Goal: Transaction & Acquisition: Purchase product/service

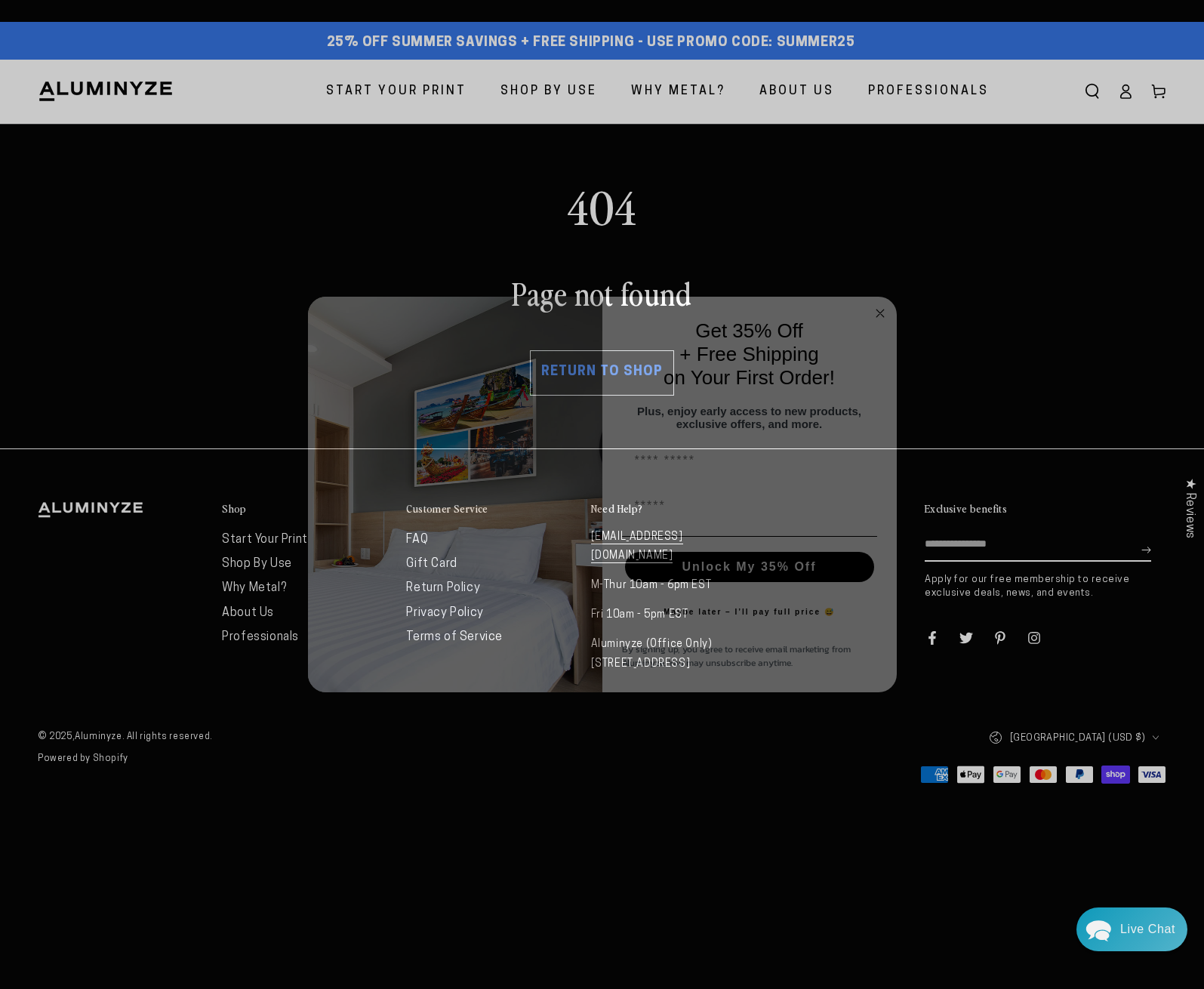
click at [1122, 92] on div "Close dialog Get 35% Off + Free Shipping on Your First Order! Plus, enjoy early…" at bounding box center [602, 494] width 1204 height 989
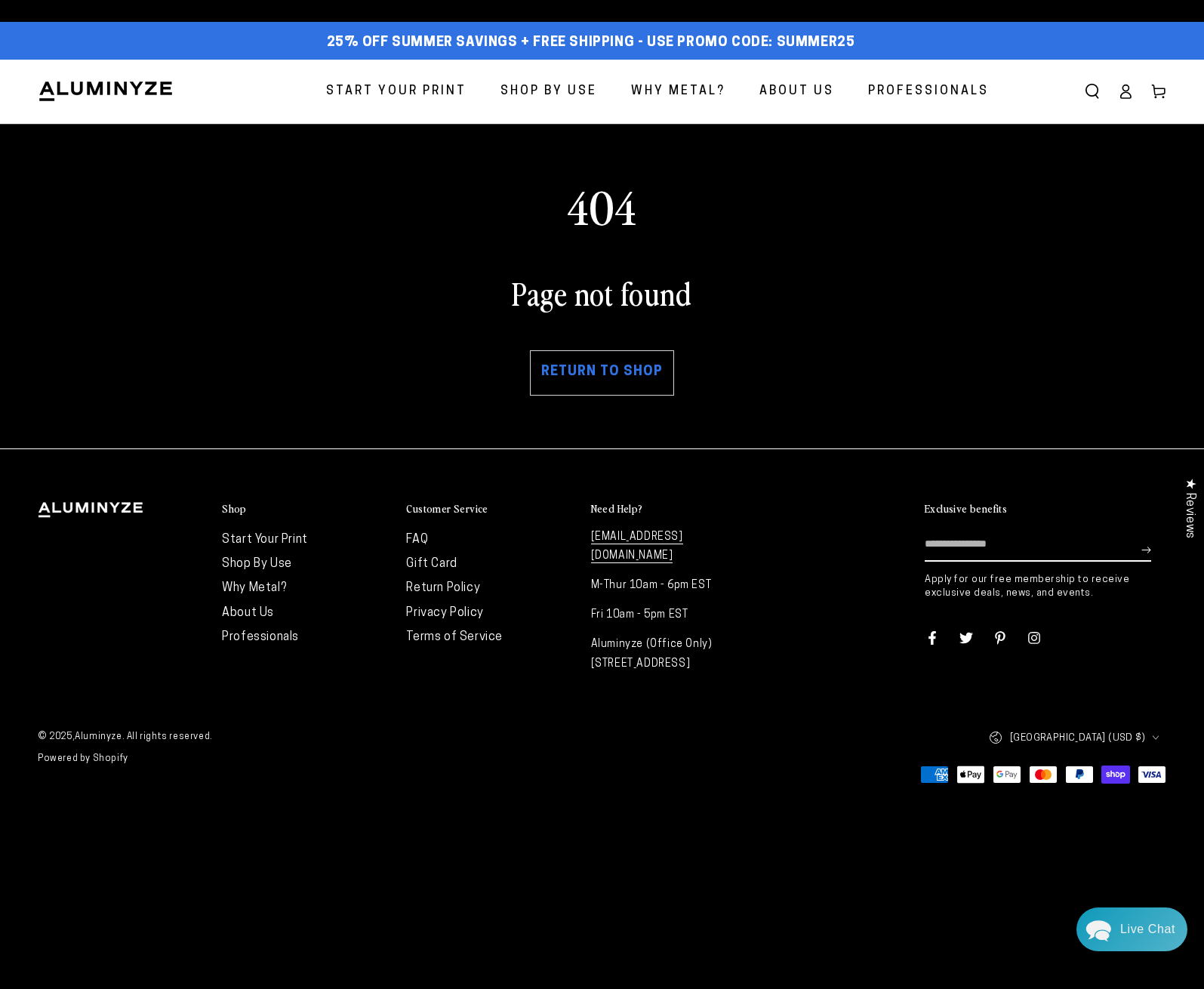
click at [1122, 92] on icon at bounding box center [1126, 92] width 16 height 16
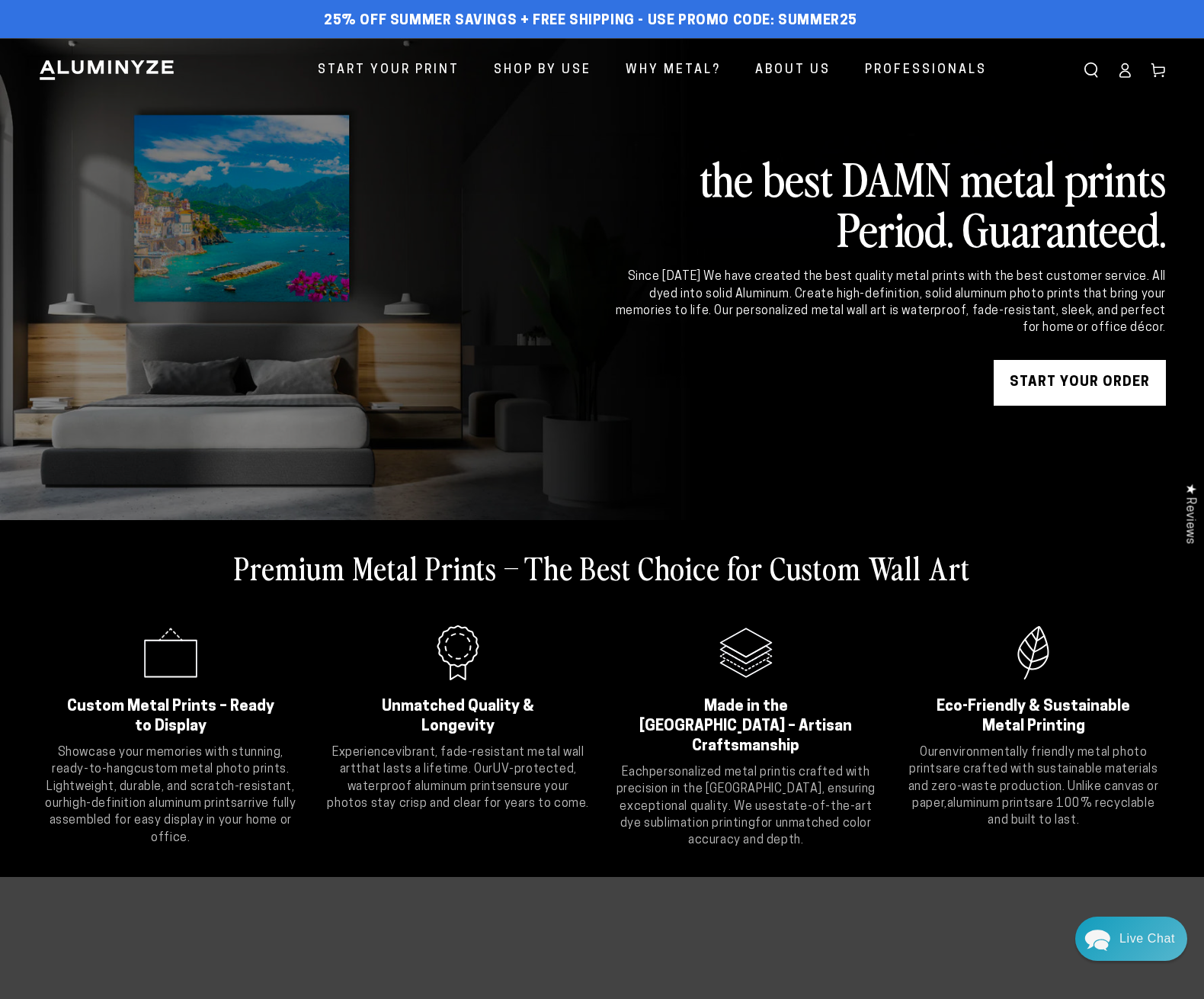
click at [1126, 72] on icon at bounding box center [1125, 75] width 10 height 6
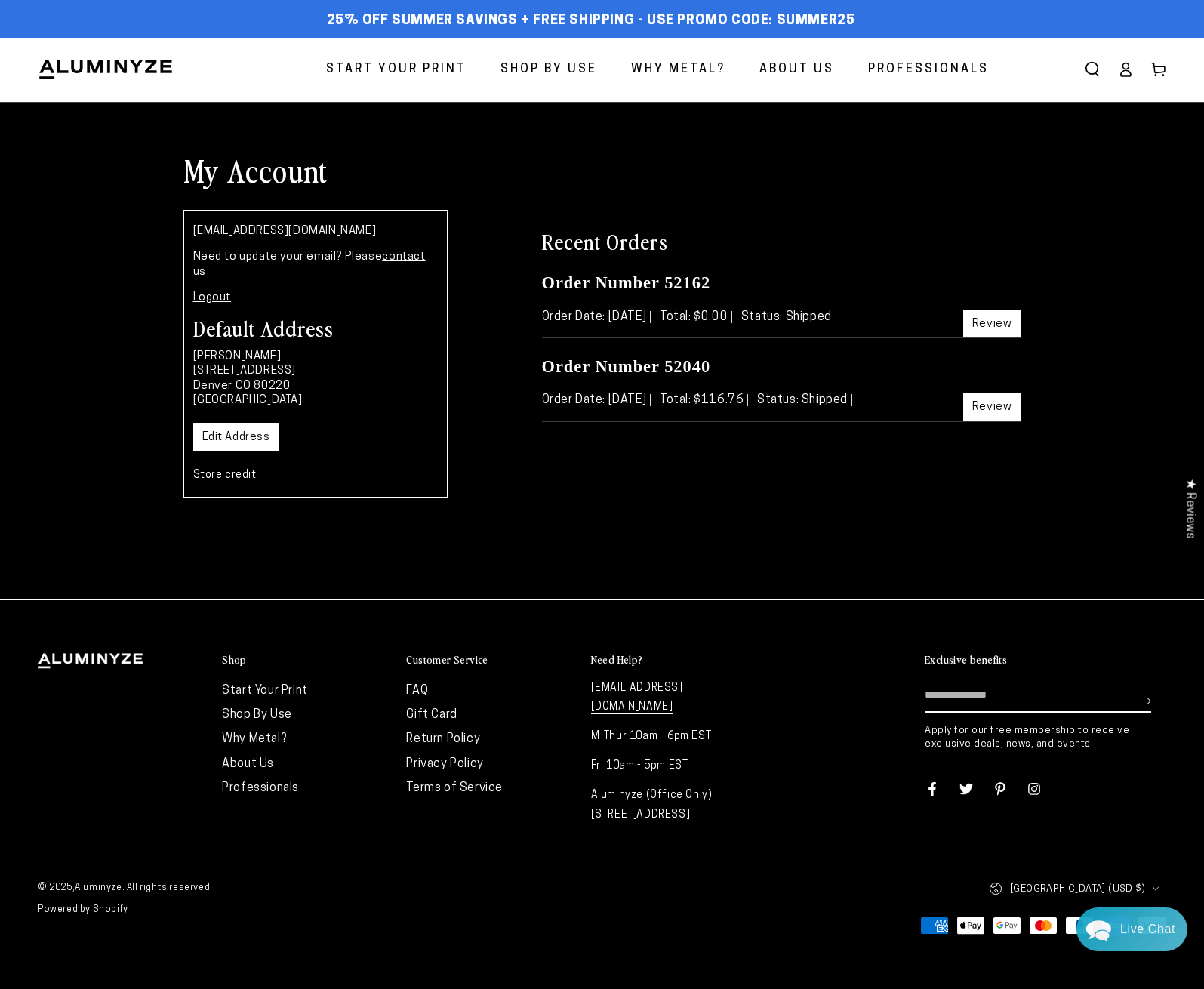
click at [991, 325] on link "Review" at bounding box center [993, 323] width 58 height 28
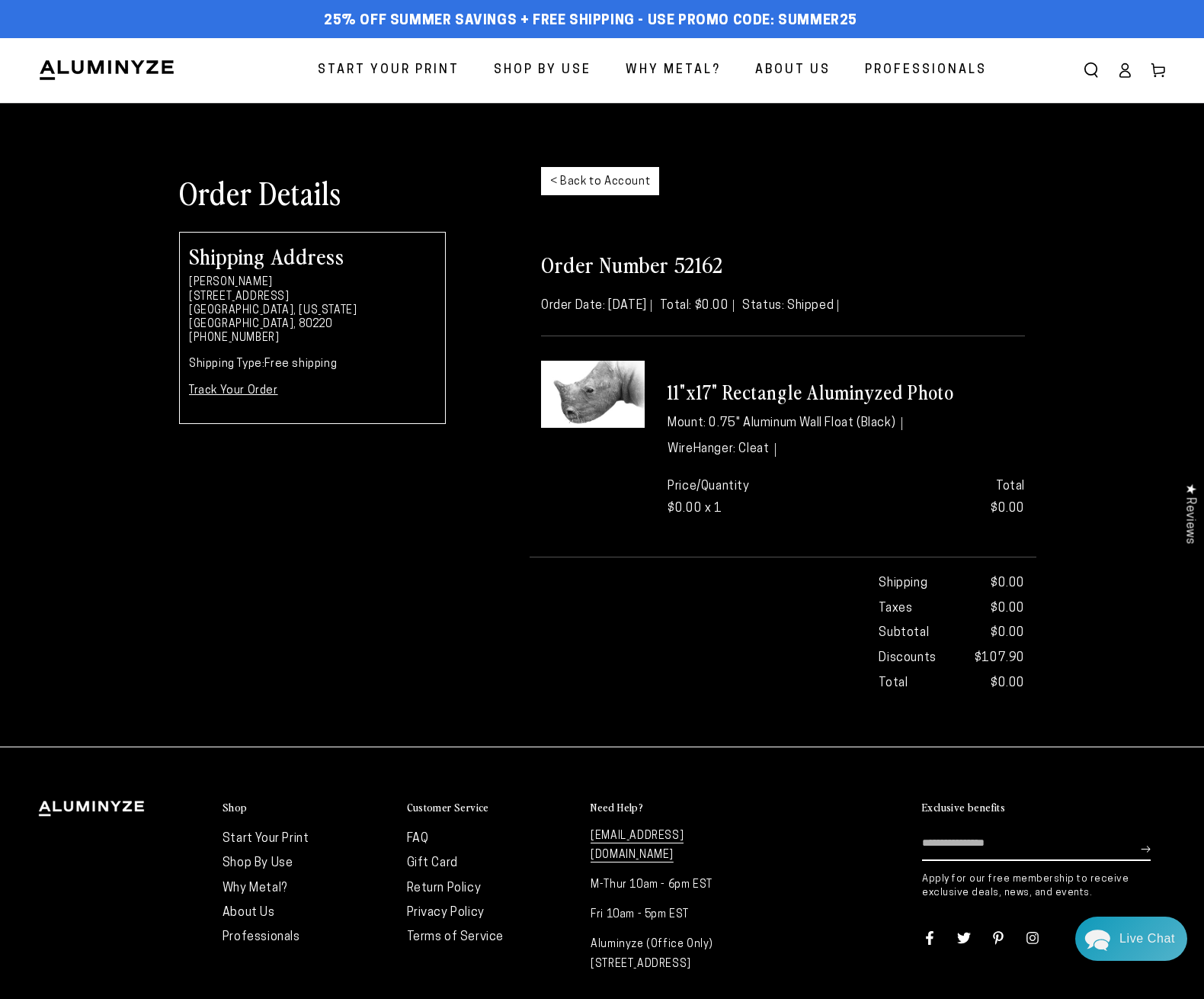
click at [609, 403] on img at bounding box center [593, 394] width 103 height 67
click at [366, 68] on span "Start Your Print" at bounding box center [388, 70] width 142 height 22
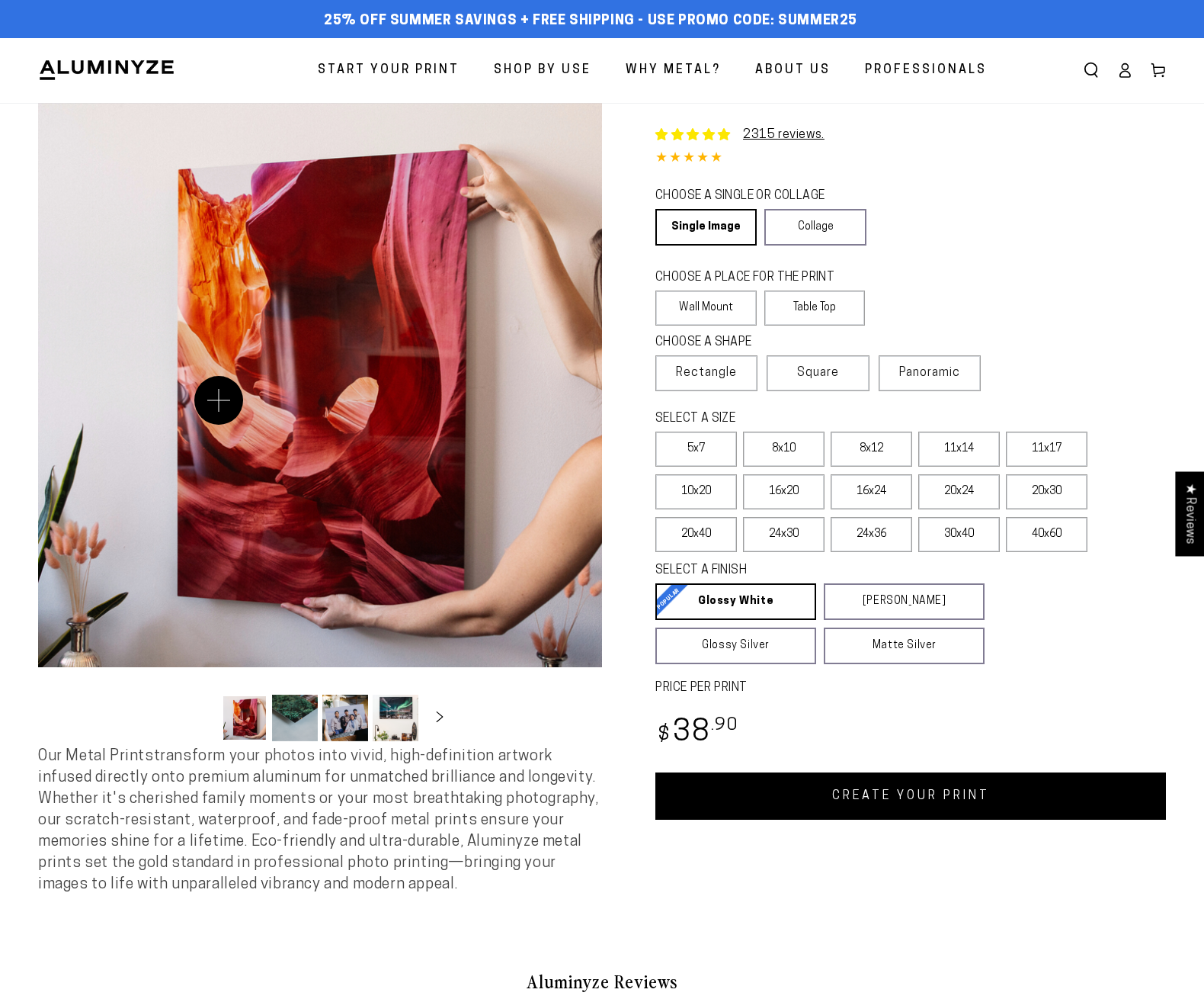
select select "**********"
click at [775, 500] on label "16x20" at bounding box center [783, 492] width 82 height 35
click at [884, 795] on link "CREATE YOUR PRINT" at bounding box center [911, 796] width 511 height 47
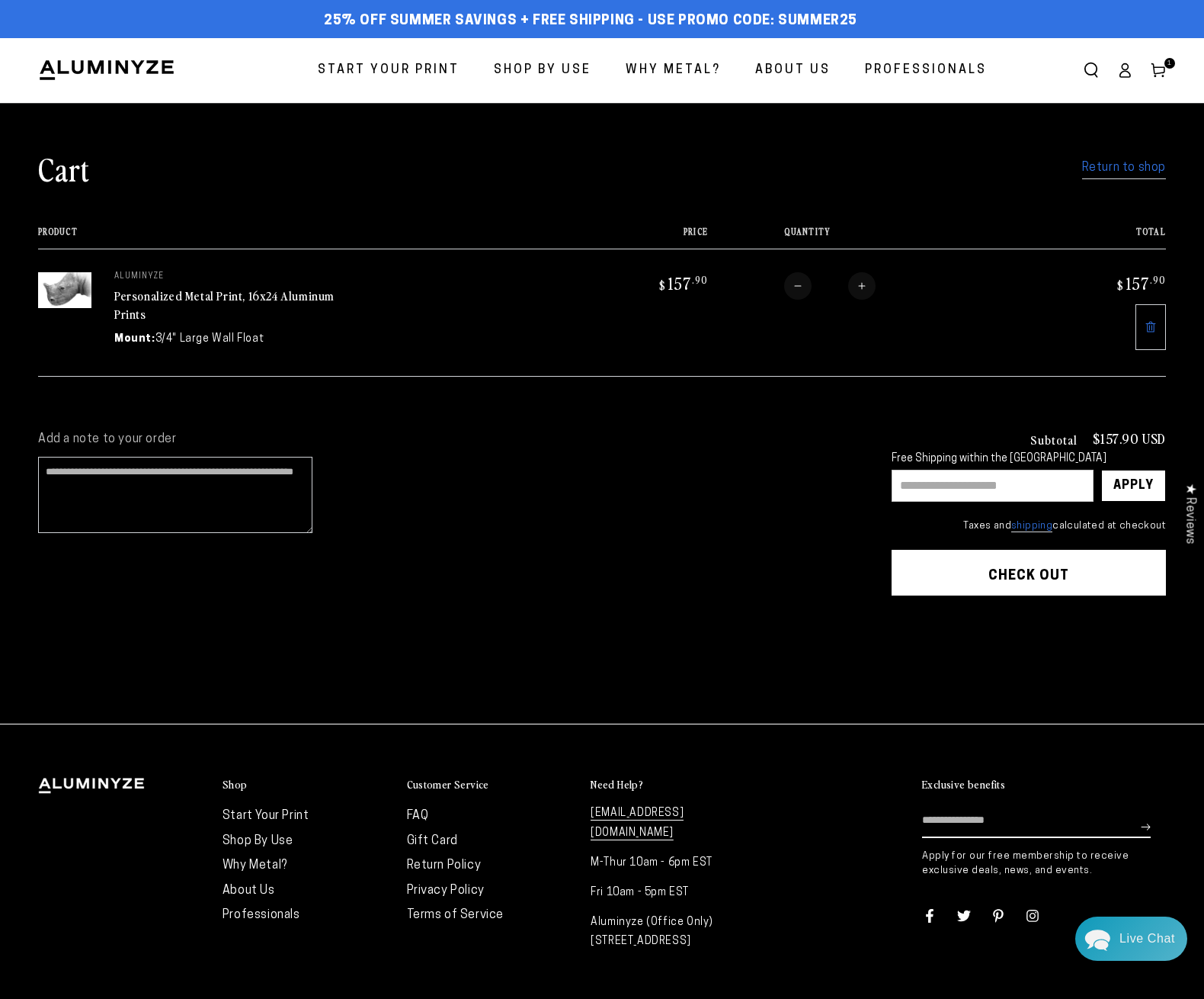
click at [146, 291] on link "Personalized Metal Print, 16x24 Aluminum Prints" at bounding box center [224, 305] width 220 height 36
click at [963, 485] on input "text" at bounding box center [993, 486] width 202 height 32
type input "*"
type input "****"
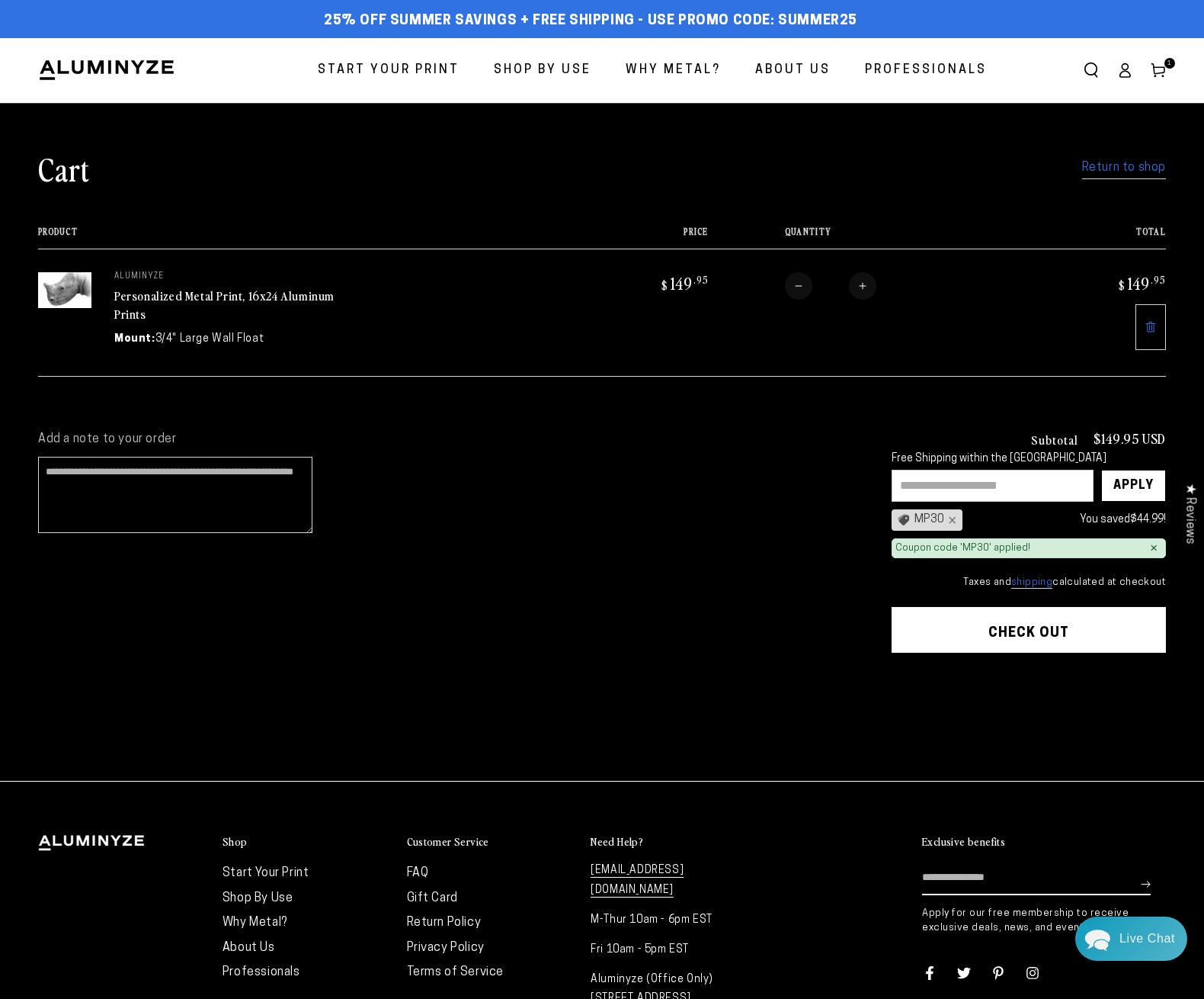
click at [1033, 627] on button "Check out" at bounding box center [1028, 629] width 274 height 46
